Goal: Task Accomplishment & Management: Complete application form

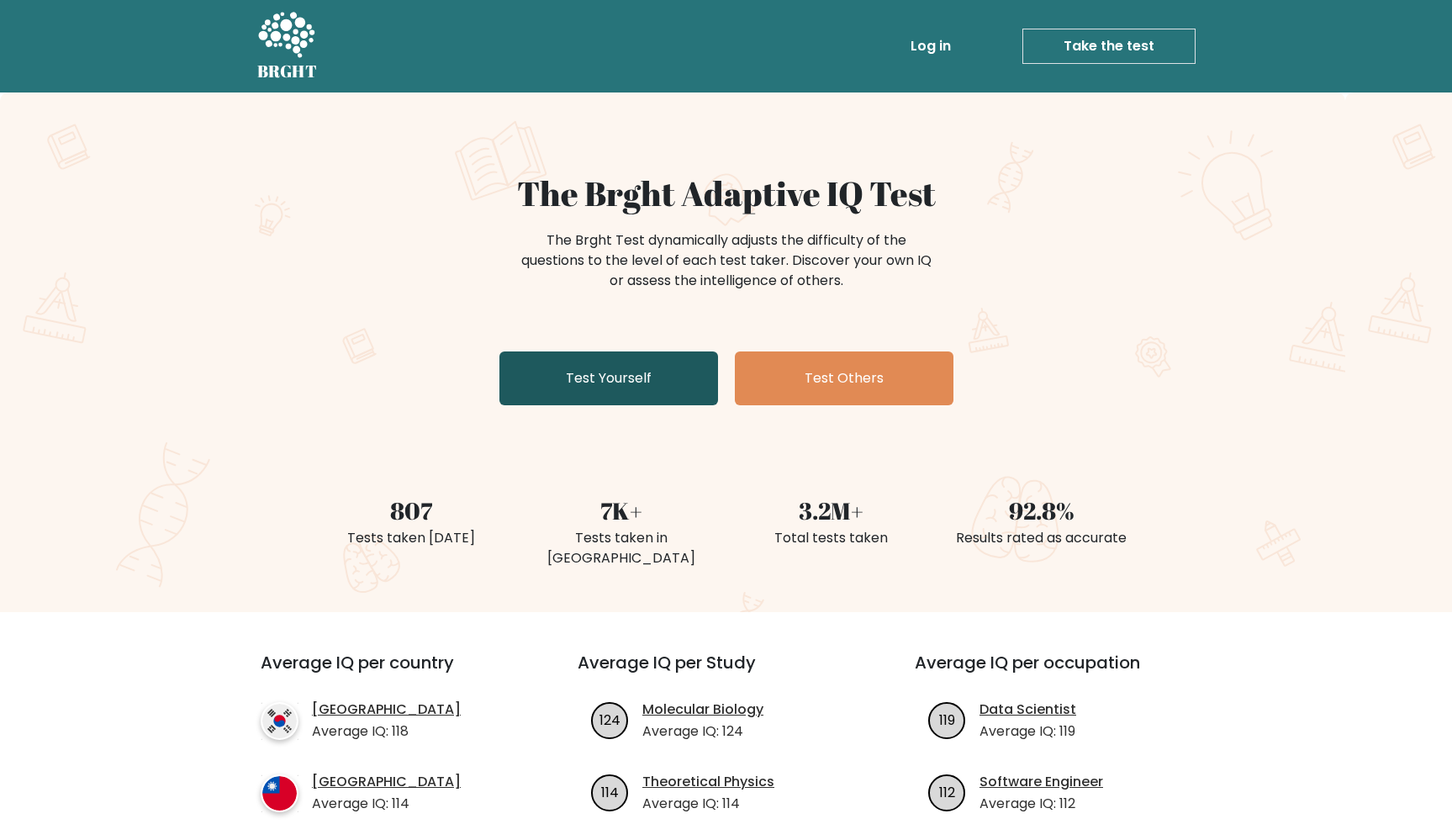
click at [636, 389] on link "Test Yourself" at bounding box center [608, 378] width 219 height 54
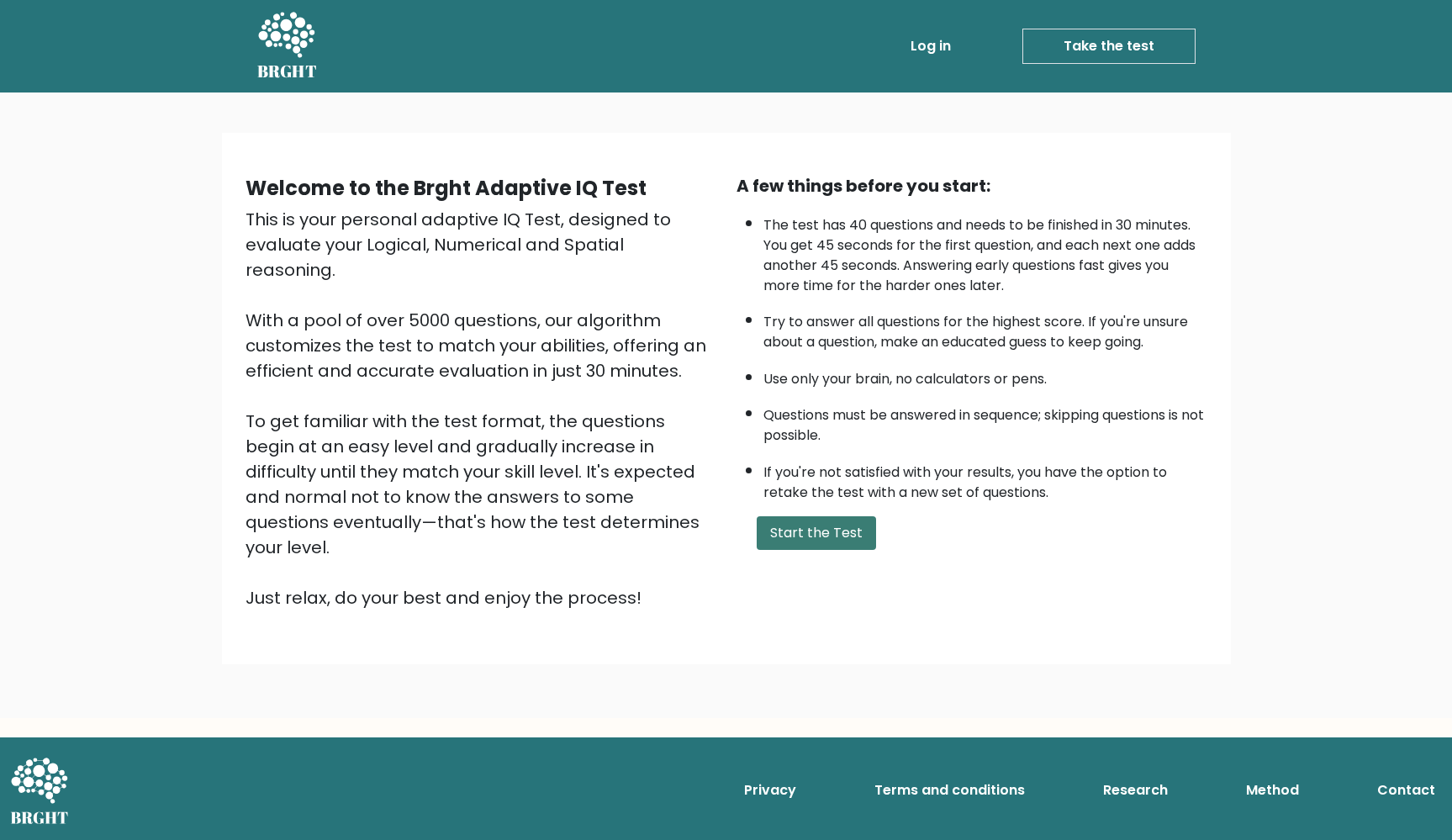
click at [800, 550] on button "Start the Test" at bounding box center [817, 533] width 120 height 34
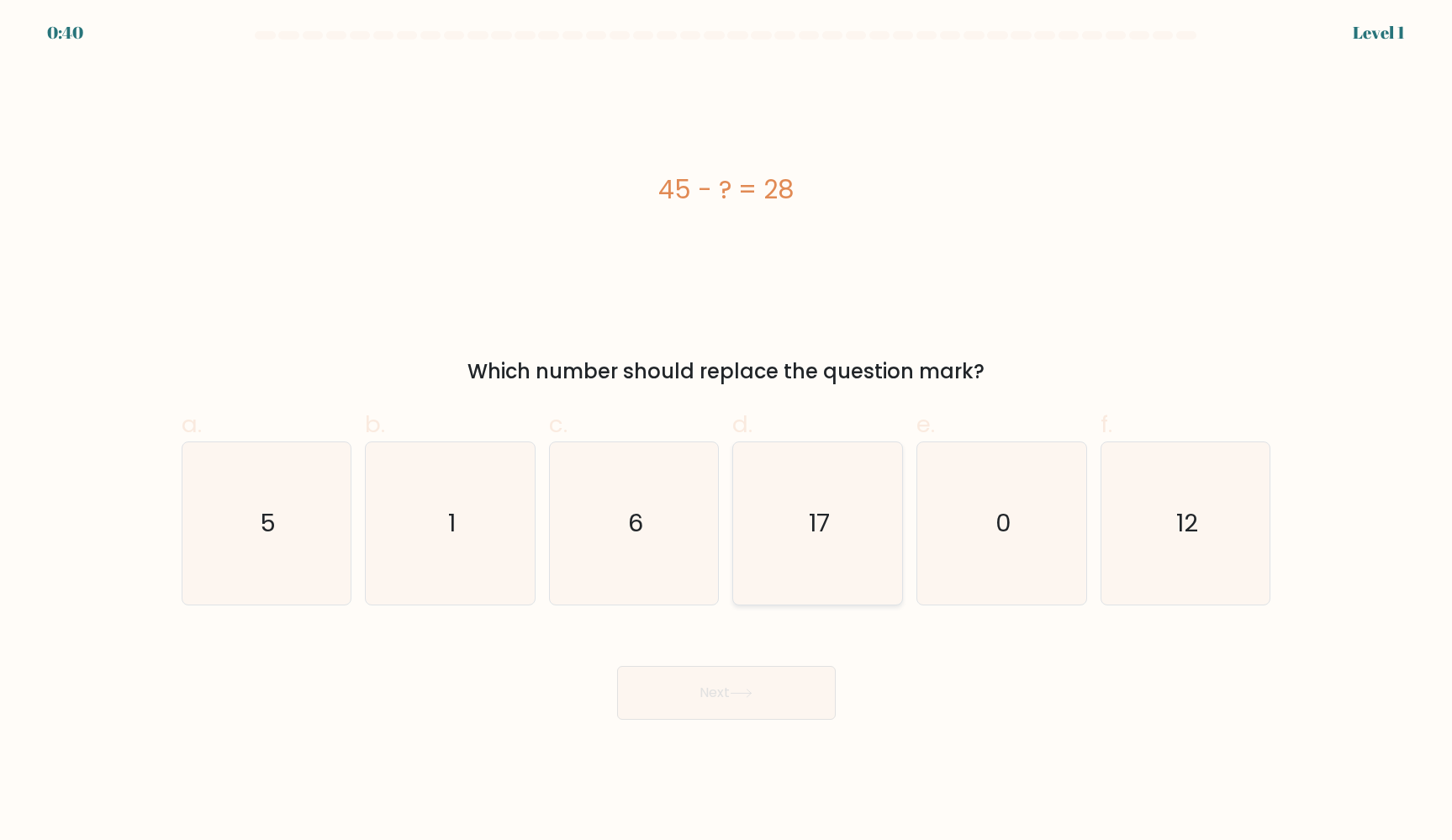
click at [818, 547] on icon "17" at bounding box center [818, 524] width 163 height 163
click at [727, 432] on input "d. 17" at bounding box center [726, 425] width 1 height 11
radio input "true"
click at [732, 673] on button "Next" at bounding box center [726, 693] width 219 height 54
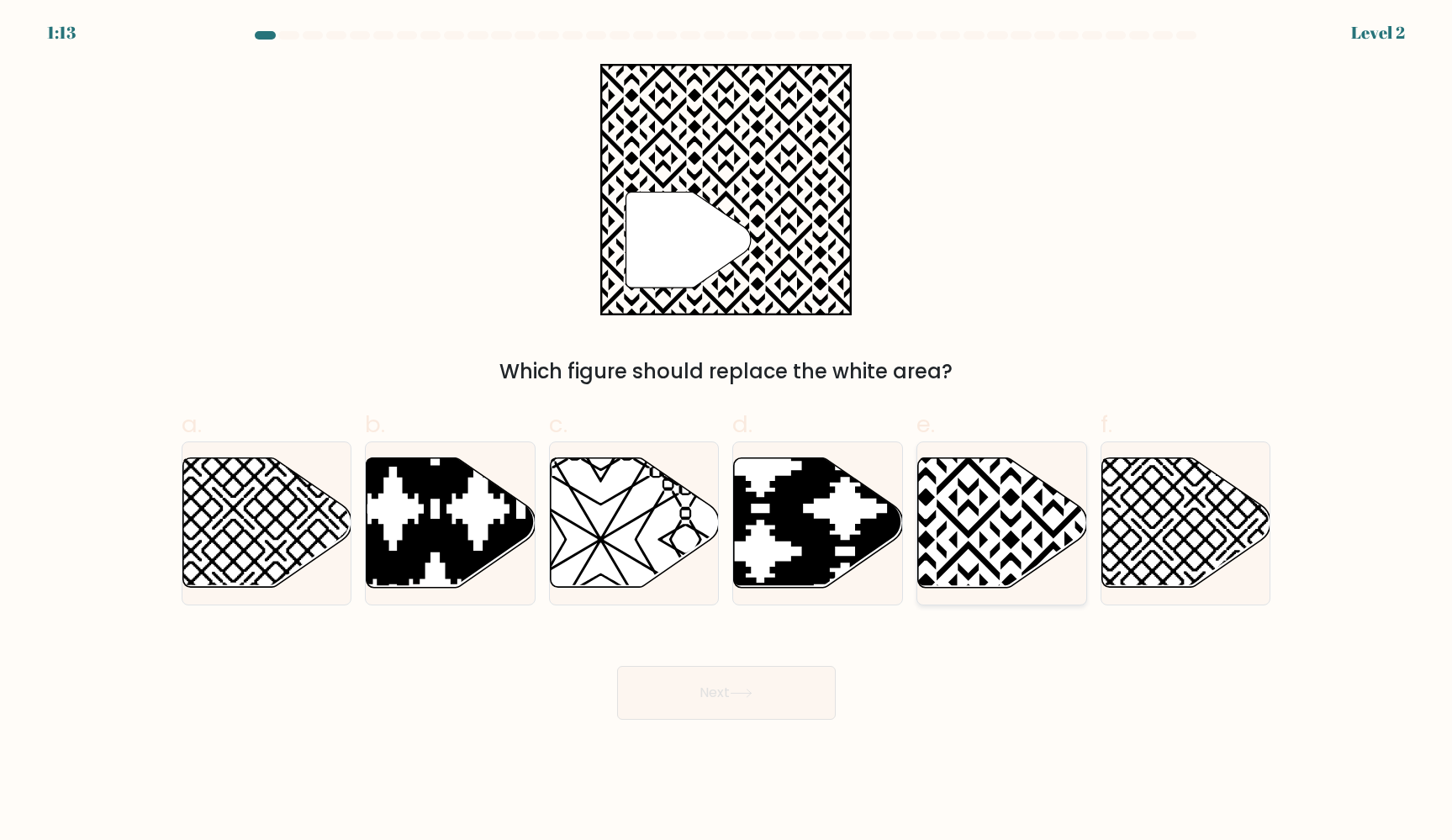
click at [1030, 502] on icon at bounding box center [1002, 523] width 169 height 130
click at [727, 432] on input "e." at bounding box center [726, 425] width 1 height 11
radio input "true"
click at [724, 704] on button "Next" at bounding box center [726, 693] width 219 height 54
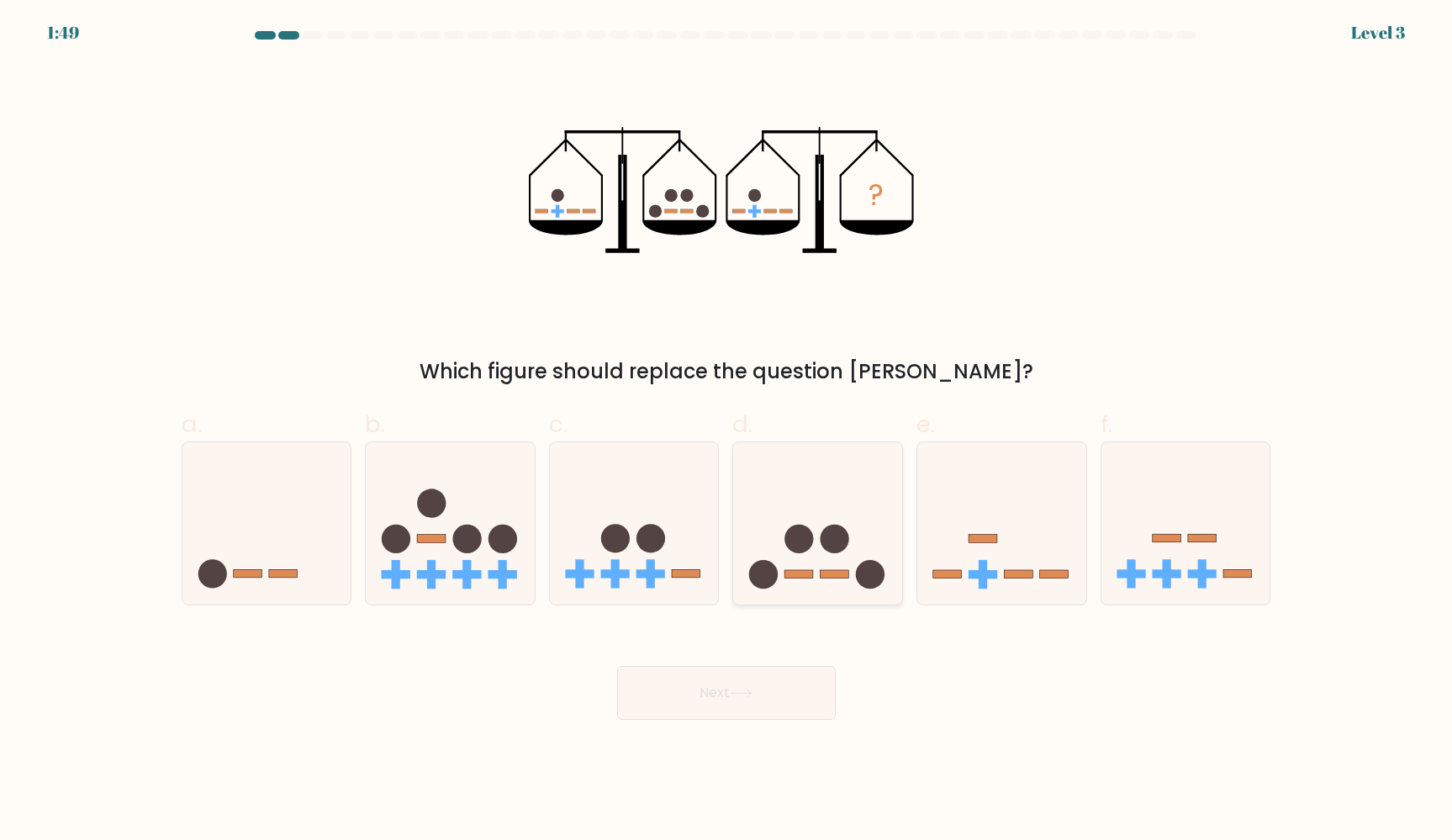
click at [816, 529] on icon at bounding box center [817, 523] width 169 height 139
click at [727, 432] on input "d." at bounding box center [726, 425] width 1 height 11
radio input "true"
click at [730, 687] on button "Next" at bounding box center [726, 693] width 219 height 54
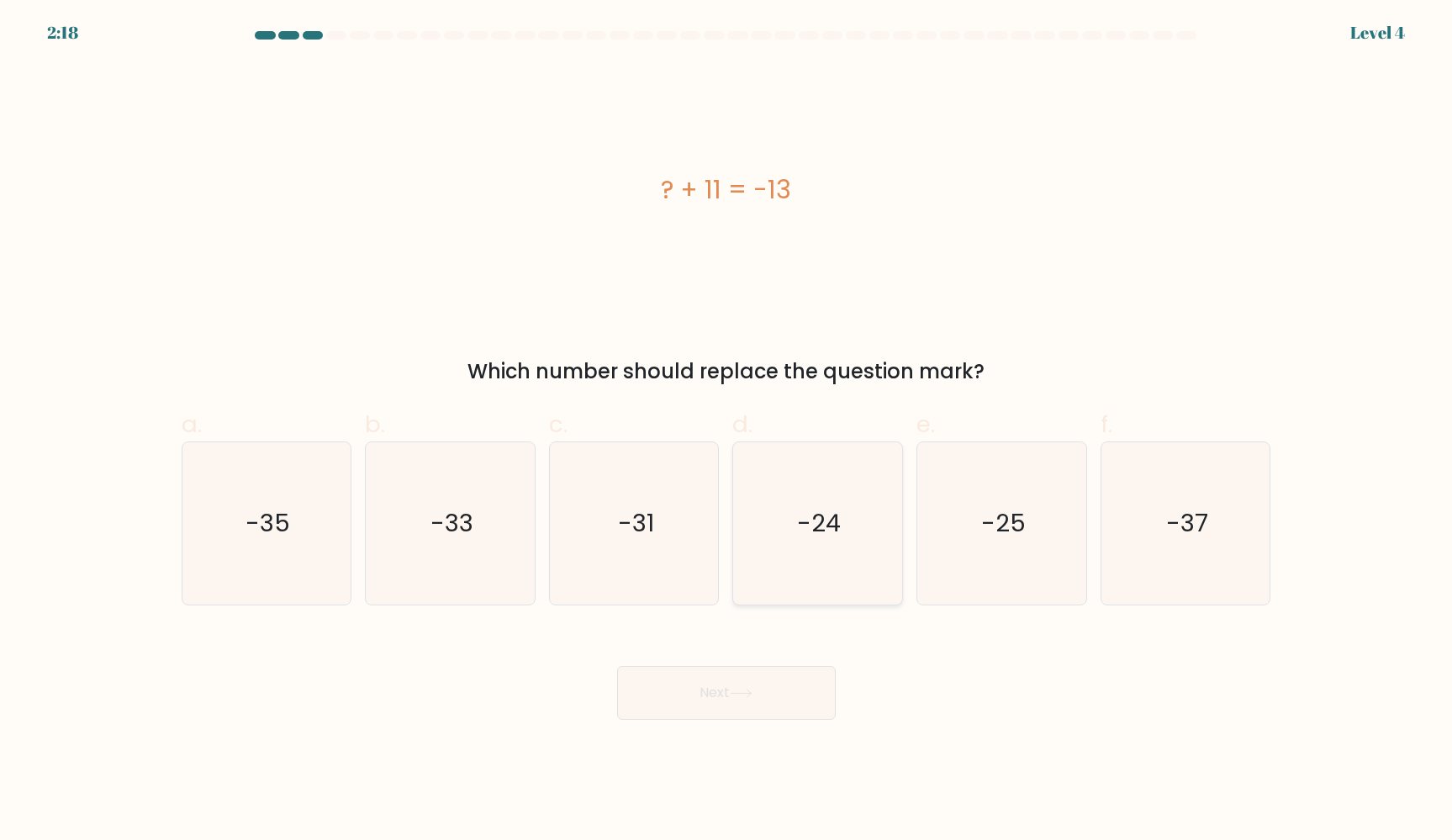
click at [791, 544] on icon "-24" at bounding box center [818, 524] width 163 height 163
click at [727, 432] on input "d. -24" at bounding box center [726, 425] width 1 height 11
radio input "true"
click at [762, 699] on button "Next" at bounding box center [726, 693] width 219 height 54
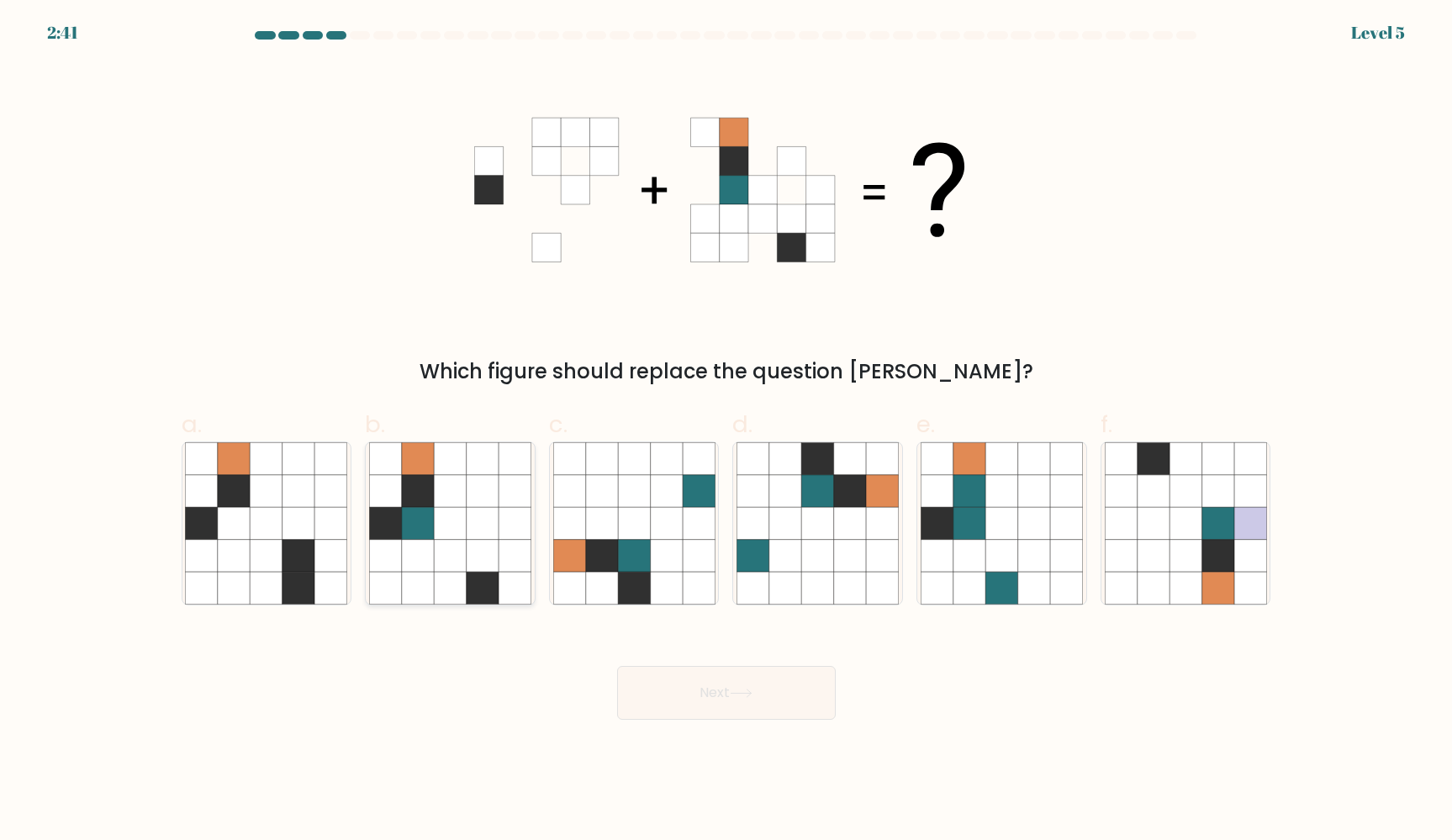
click at [442, 594] on icon at bounding box center [449, 588] width 32 height 32
click at [726, 432] on input "b." at bounding box center [726, 425] width 1 height 11
radio input "true"
click at [734, 701] on button "Next" at bounding box center [726, 693] width 219 height 54
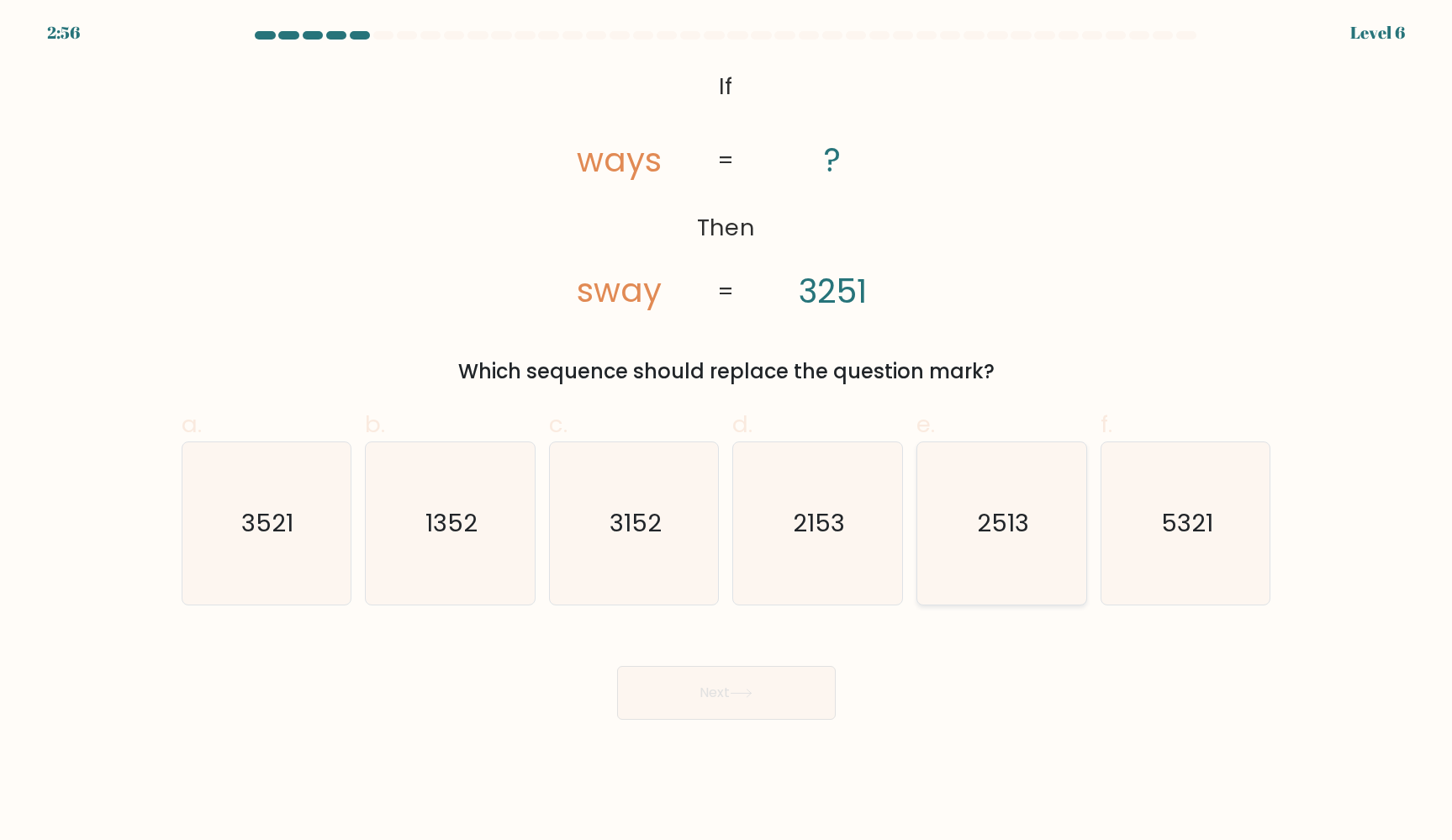
click at [1014, 554] on icon "2513" at bounding box center [1002, 524] width 163 height 163
click at [727, 432] on input "e. 2513" at bounding box center [726, 425] width 1 height 11
radio input "true"
click at [769, 679] on button "Next" at bounding box center [726, 693] width 219 height 54
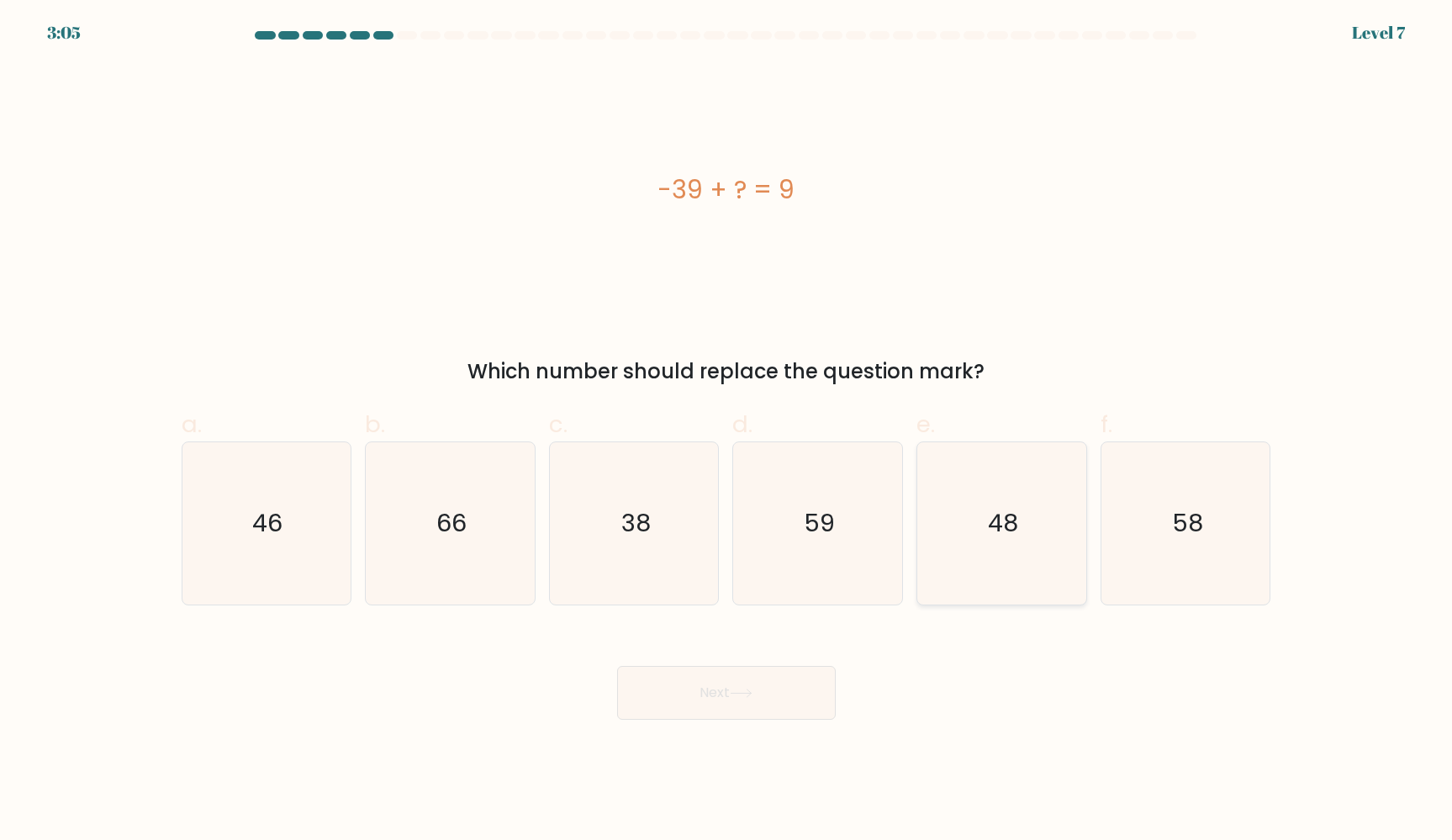
click at [1034, 533] on icon "48" at bounding box center [1002, 524] width 163 height 163
click at [727, 432] on input "e. 48" at bounding box center [726, 425] width 1 height 11
radio input "true"
click at [764, 685] on button "Next" at bounding box center [726, 693] width 219 height 54
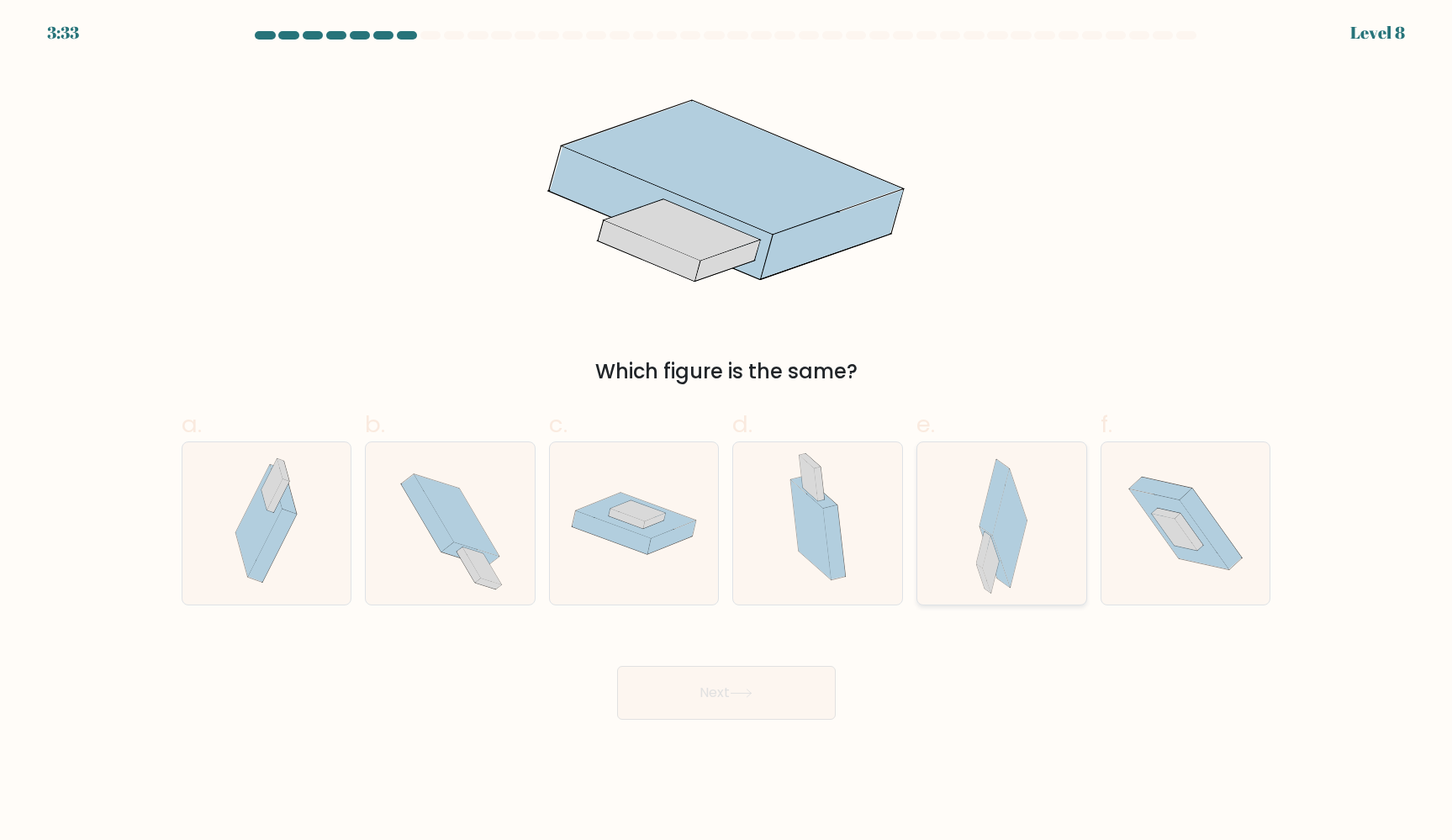
click at [976, 543] on icon at bounding box center [1001, 524] width 51 height 163
click at [727, 432] on input "e." at bounding box center [726, 425] width 1 height 11
radio input "true"
click at [751, 699] on button "Next" at bounding box center [726, 693] width 219 height 54
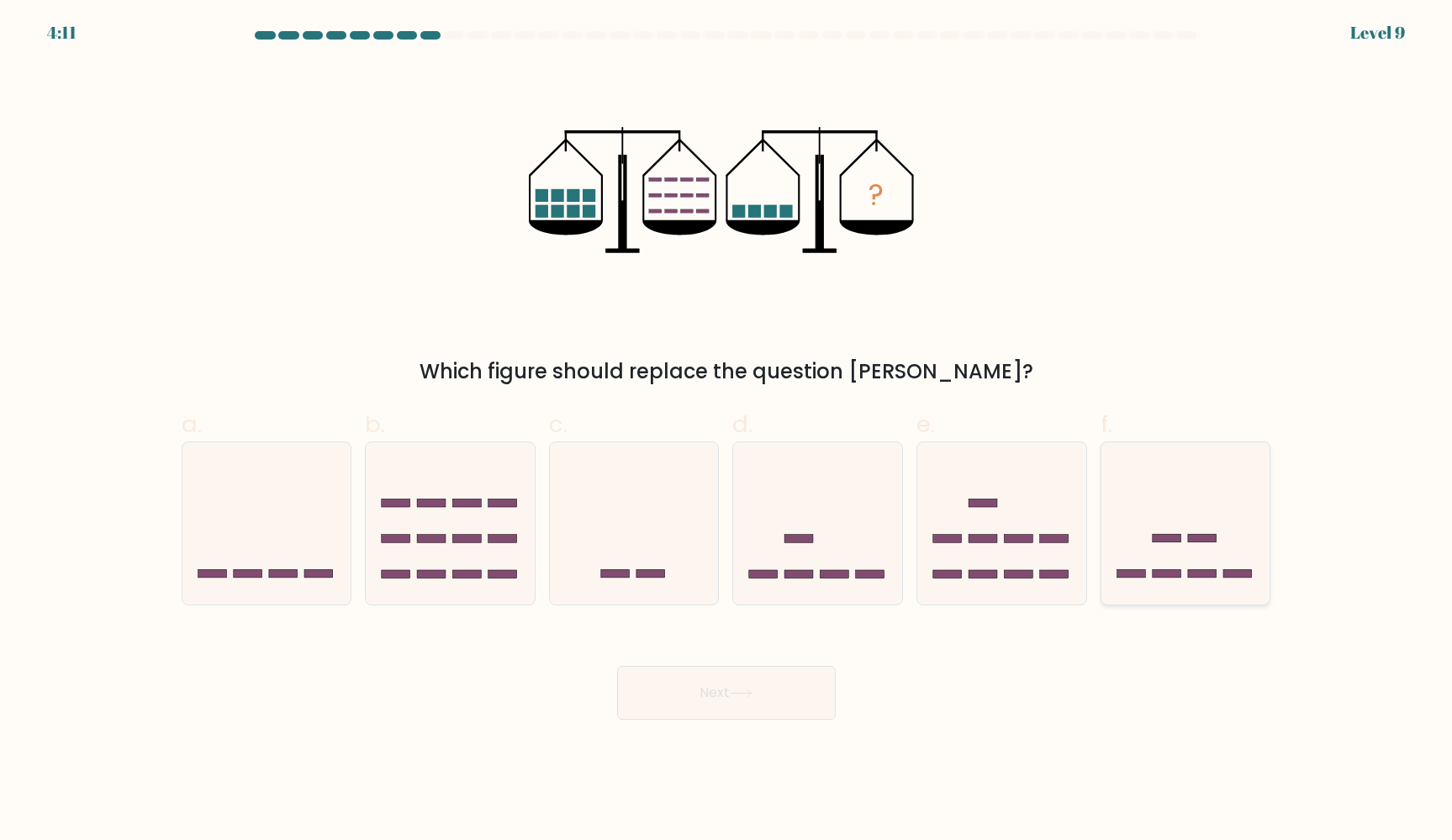
click at [1204, 534] on rect at bounding box center [1202, 538] width 29 height 8
click at [727, 432] on input "f." at bounding box center [726, 425] width 1 height 11
radio input "true"
click at [764, 693] on button "Next" at bounding box center [726, 693] width 219 height 54
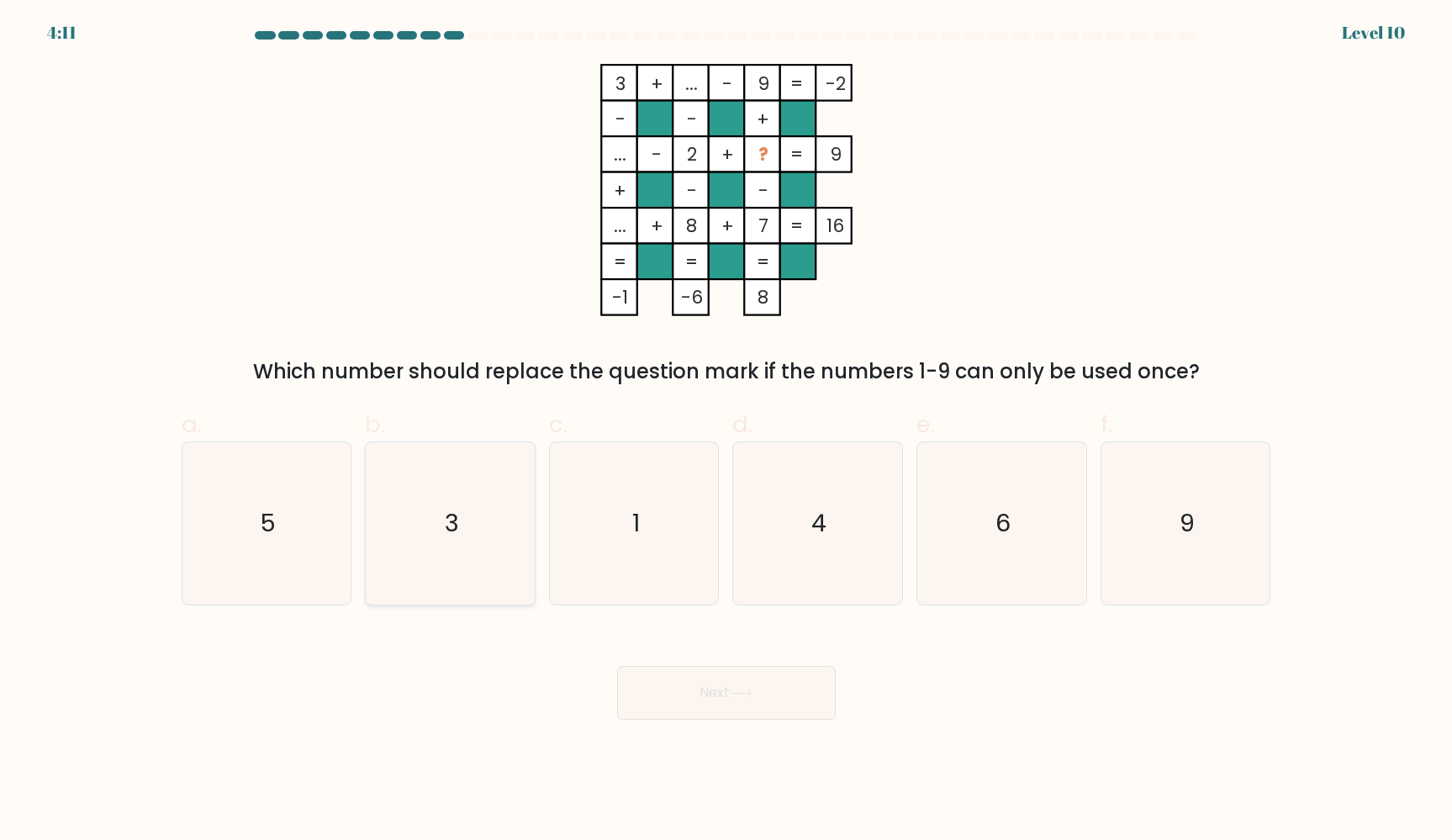
click at [491, 555] on icon "3" at bounding box center [450, 524] width 163 height 163
click at [726, 432] on input "b. 3" at bounding box center [726, 425] width 1 height 11
radio input "true"
click at [740, 706] on button "Next" at bounding box center [726, 693] width 219 height 54
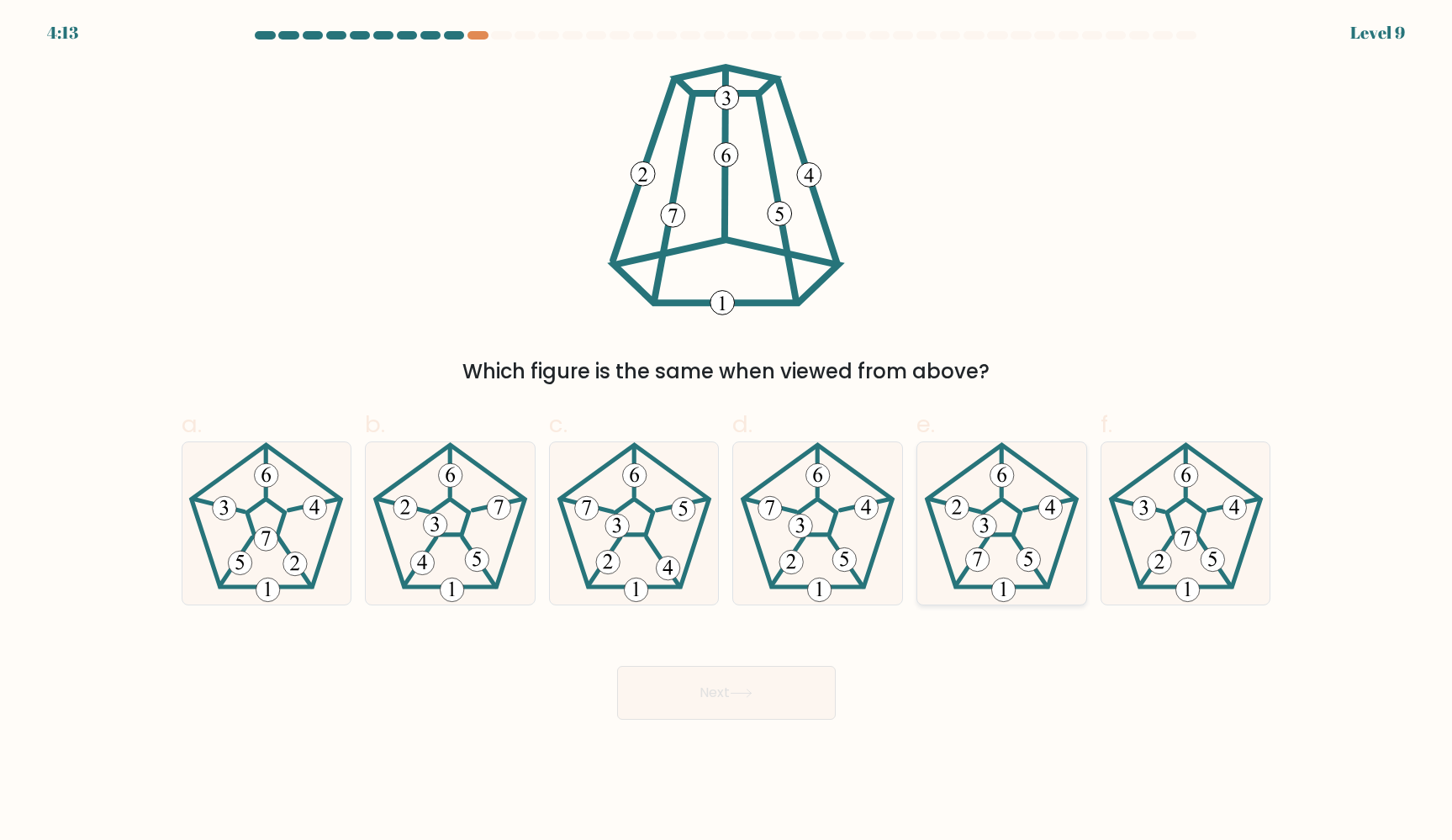
click at [995, 533] on 251 at bounding box center [1002, 517] width 38 height 36
click at [727, 432] on input "e." at bounding box center [726, 425] width 1 height 11
radio input "true"
click at [711, 688] on button "Next" at bounding box center [726, 693] width 219 height 54
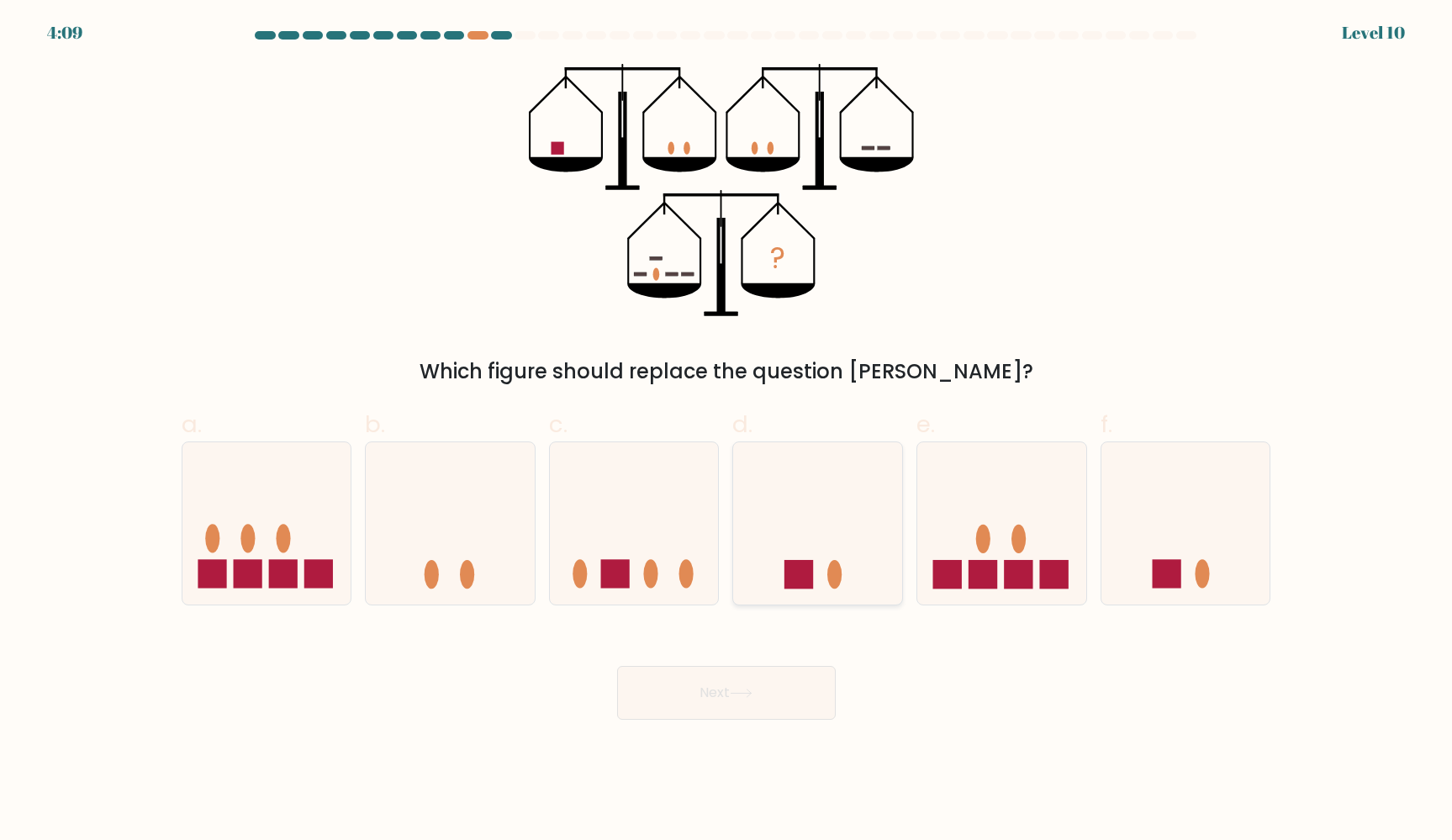
click at [781, 567] on icon at bounding box center [817, 523] width 169 height 139
click at [727, 432] on input "d." at bounding box center [726, 425] width 1 height 11
radio input "true"
click at [749, 693] on icon at bounding box center [741, 693] width 21 height 7
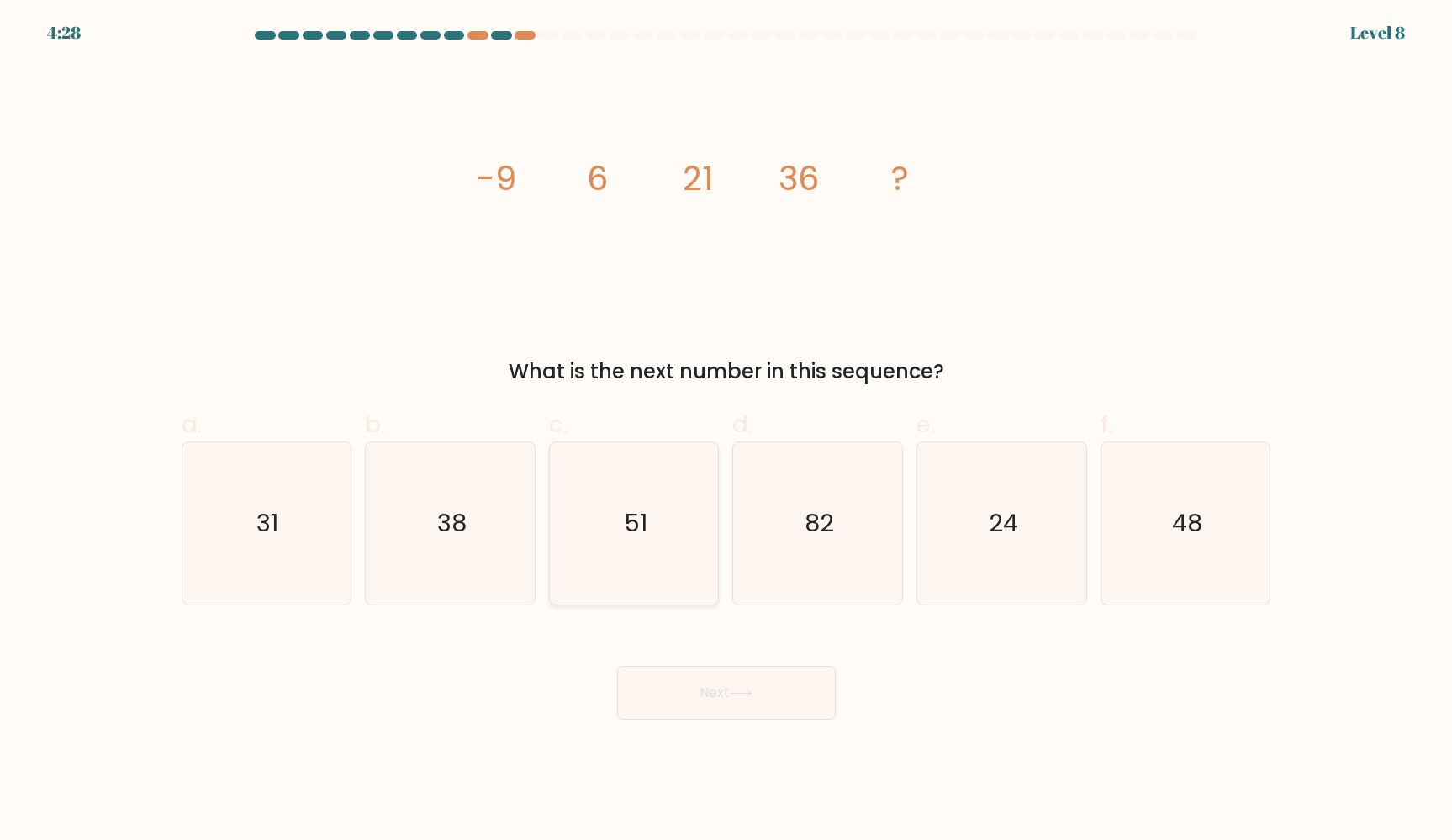
click at [674, 554] on icon "51" at bounding box center [634, 524] width 163 height 163
click at [726, 432] on input "c. 51" at bounding box center [726, 425] width 1 height 11
radio input "true"
click at [713, 697] on button "Next" at bounding box center [726, 693] width 219 height 54
